Goal: Find specific page/section: Find specific page/section

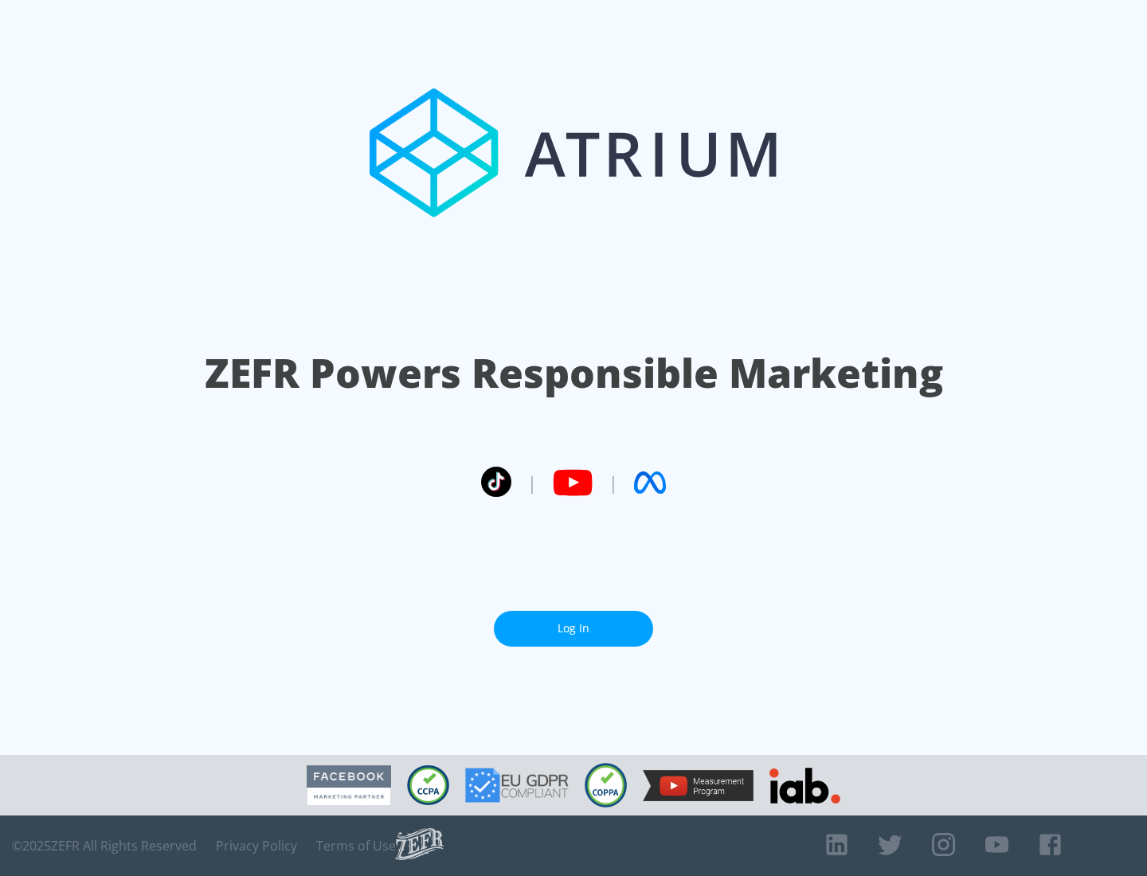
click at [574, 622] on link "Log In" at bounding box center [573, 629] width 159 height 36
